Goal: Browse casually: Explore the website without a specific task or goal

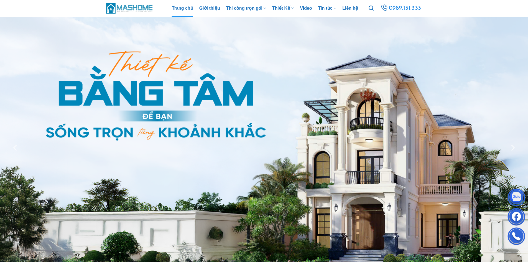
click at [132, 8] on img at bounding box center [129, 8] width 47 height 12
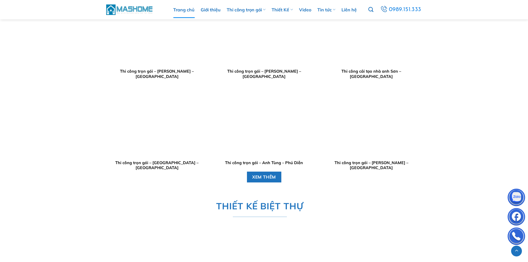
scroll to position [776, 0]
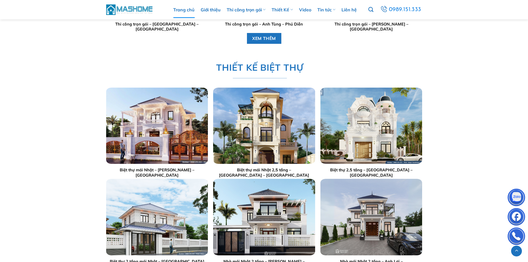
click at [167, 130] on div at bounding box center [157, 126] width 102 height 76
click at [167, 130] on img "Biệt thự mái Nhật - Anh Mạnh - Thái Bình" at bounding box center [157, 126] width 102 height 76
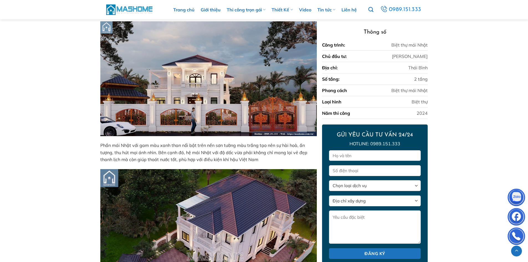
scroll to position [222, 0]
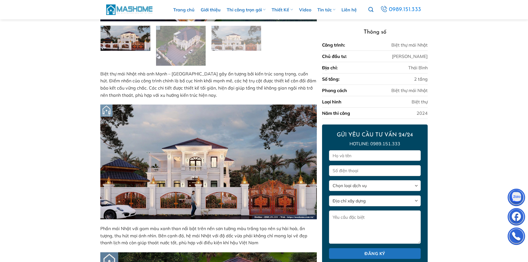
click at [135, 11] on img at bounding box center [129, 10] width 47 height 12
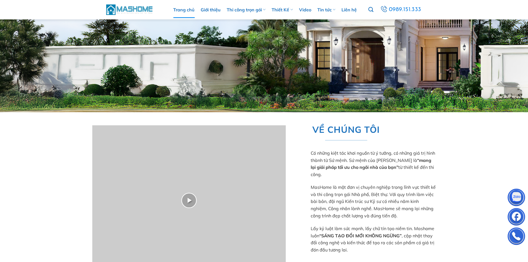
scroll to position [332, 0]
